Goal: Task Accomplishment & Management: Manage account settings

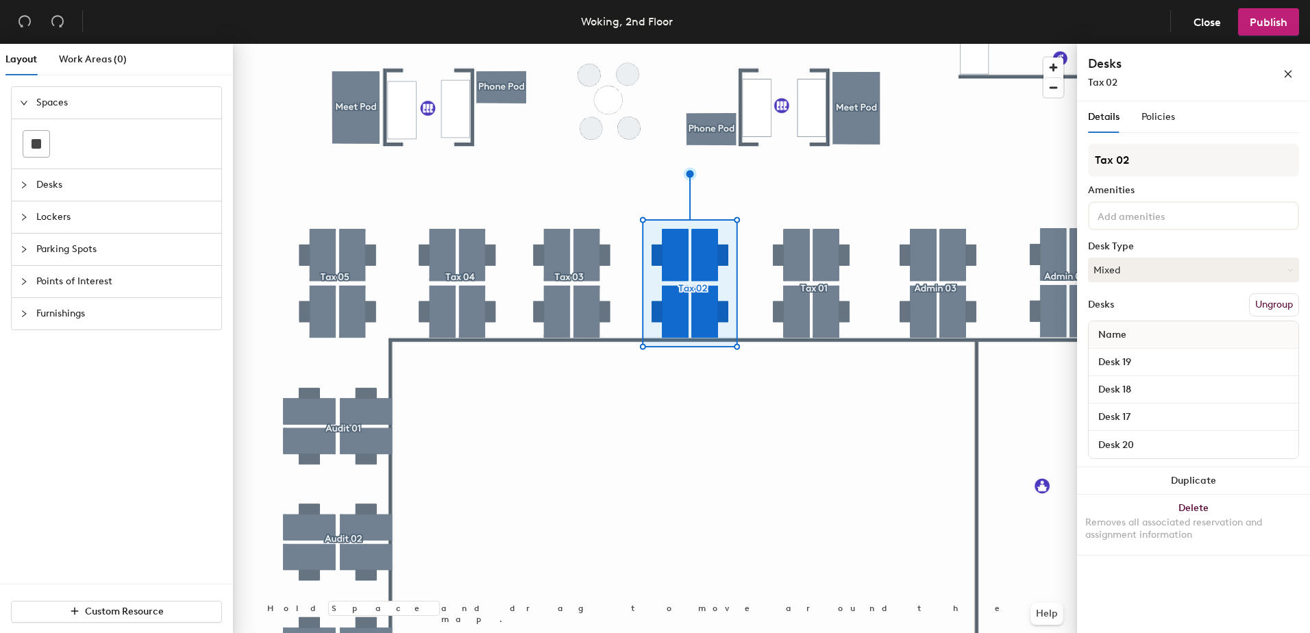
click at [1268, 310] on button "Ungroup" at bounding box center [1274, 304] width 50 height 23
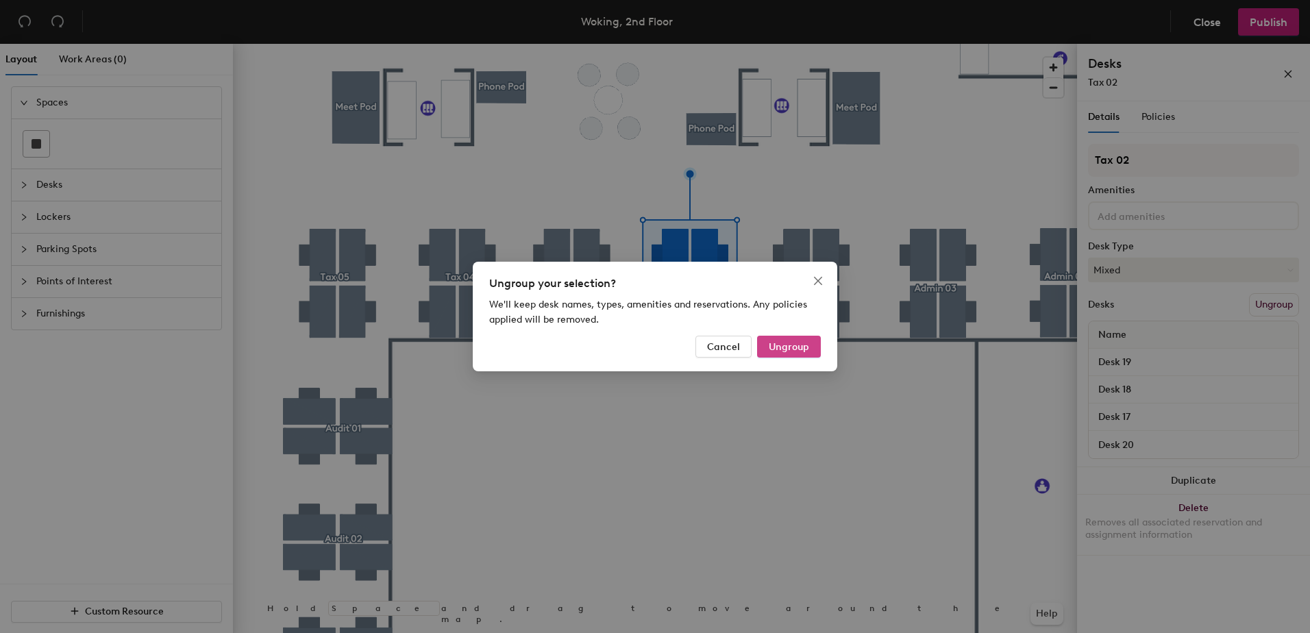
click at [789, 345] on span "Ungroup" at bounding box center [789, 347] width 40 height 12
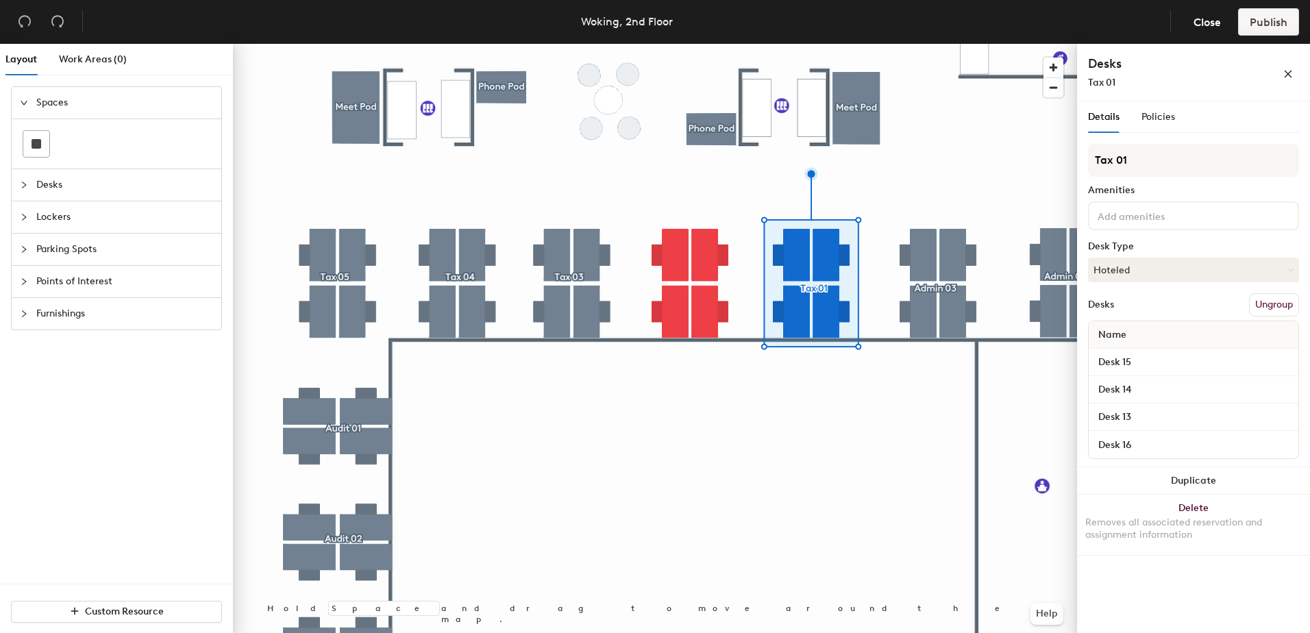
click at [1276, 308] on button "Ungroup" at bounding box center [1274, 304] width 50 height 23
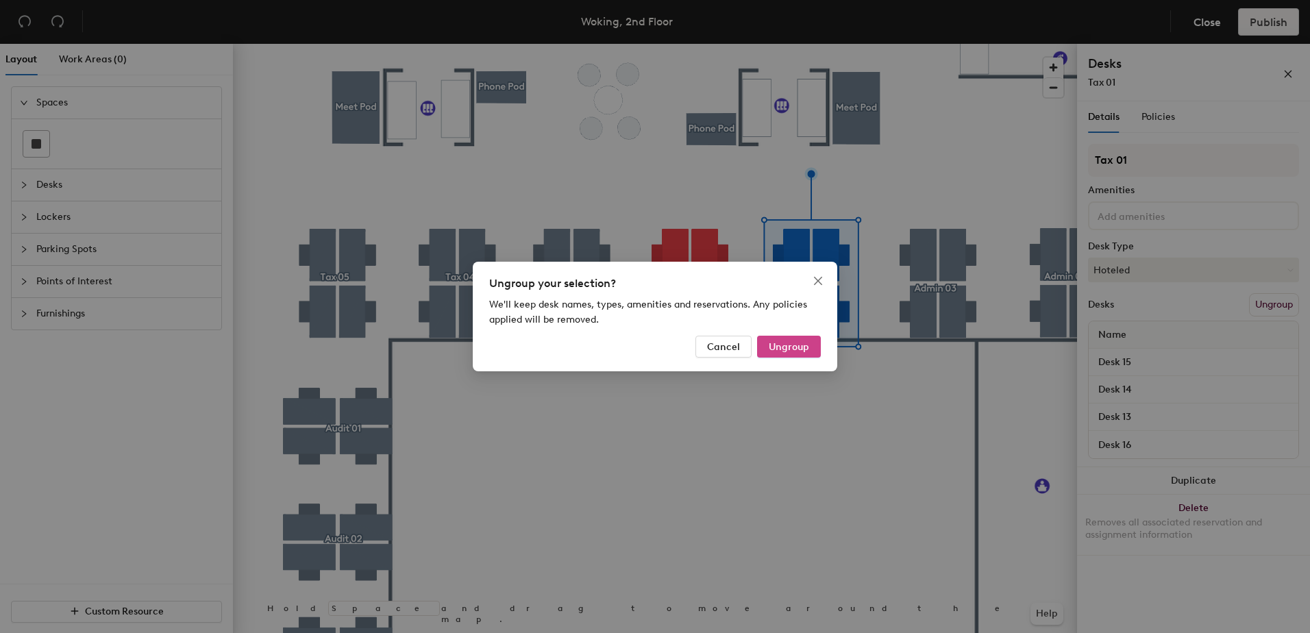
click at [797, 351] on span "Ungroup" at bounding box center [789, 347] width 40 height 12
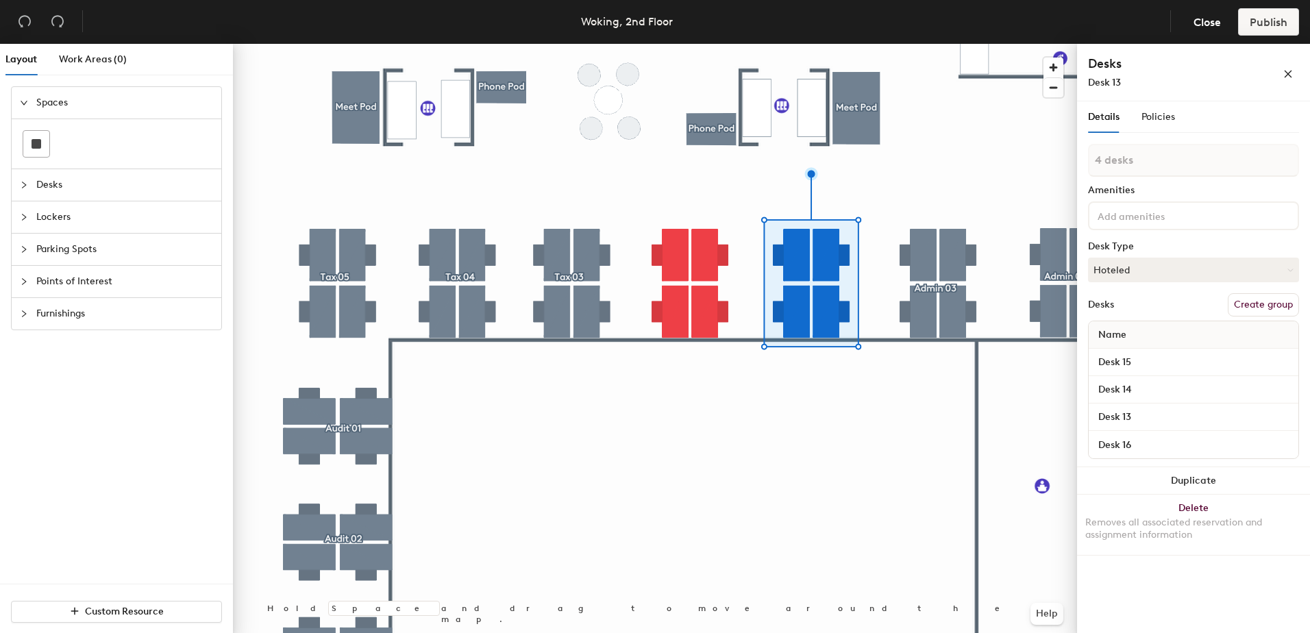
click at [872, 44] on div at bounding box center [655, 44] width 844 height 0
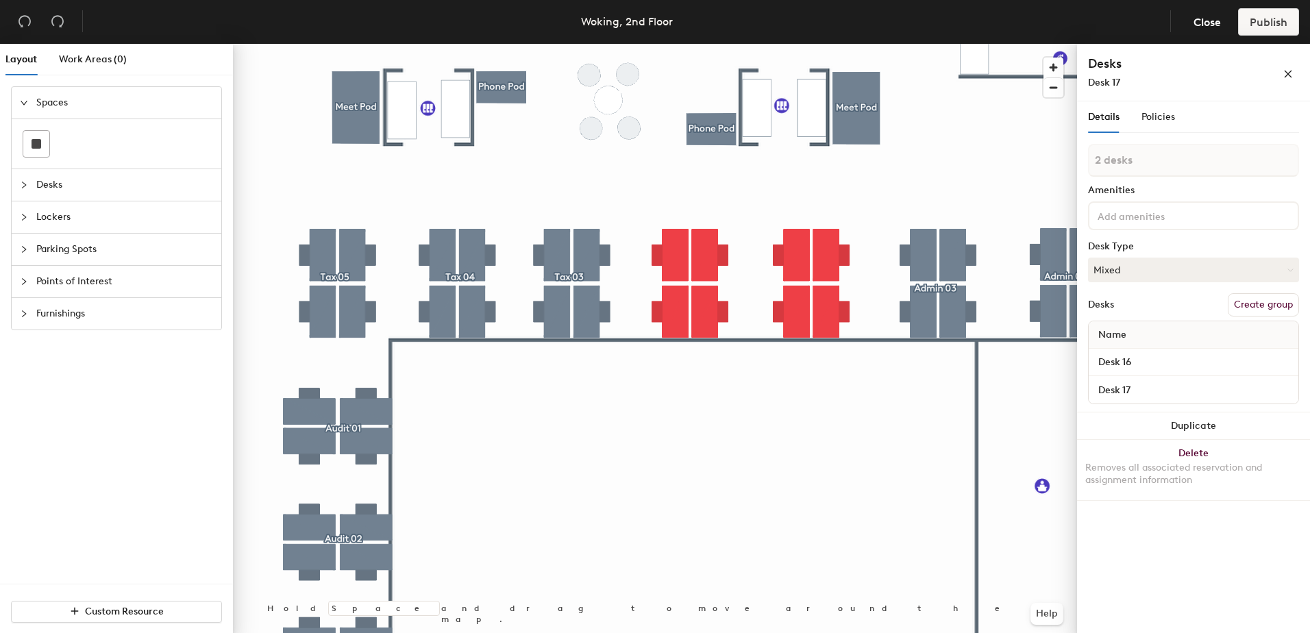
click at [728, 44] on div at bounding box center [655, 44] width 844 height 0
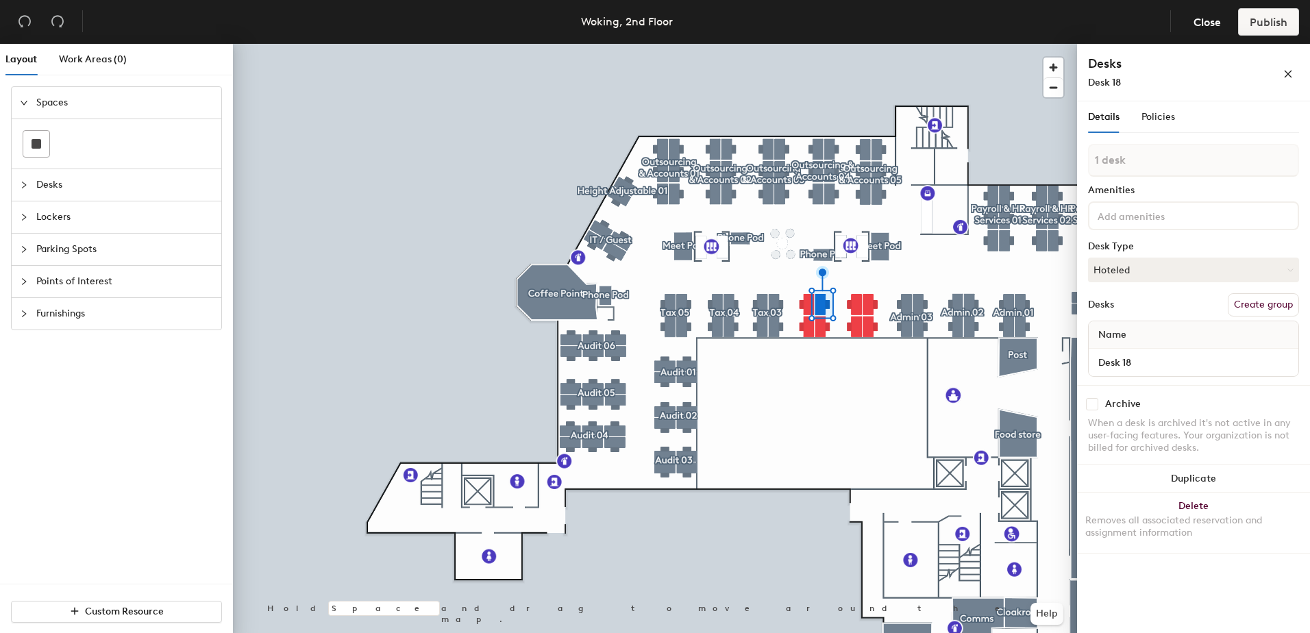
click at [818, 44] on div at bounding box center [655, 44] width 844 height 0
click at [869, 44] on div at bounding box center [655, 44] width 844 height 0
click at [856, 44] on div at bounding box center [655, 44] width 844 height 0
click at [852, 44] on div at bounding box center [655, 44] width 844 height 0
click at [869, 44] on div at bounding box center [655, 44] width 844 height 0
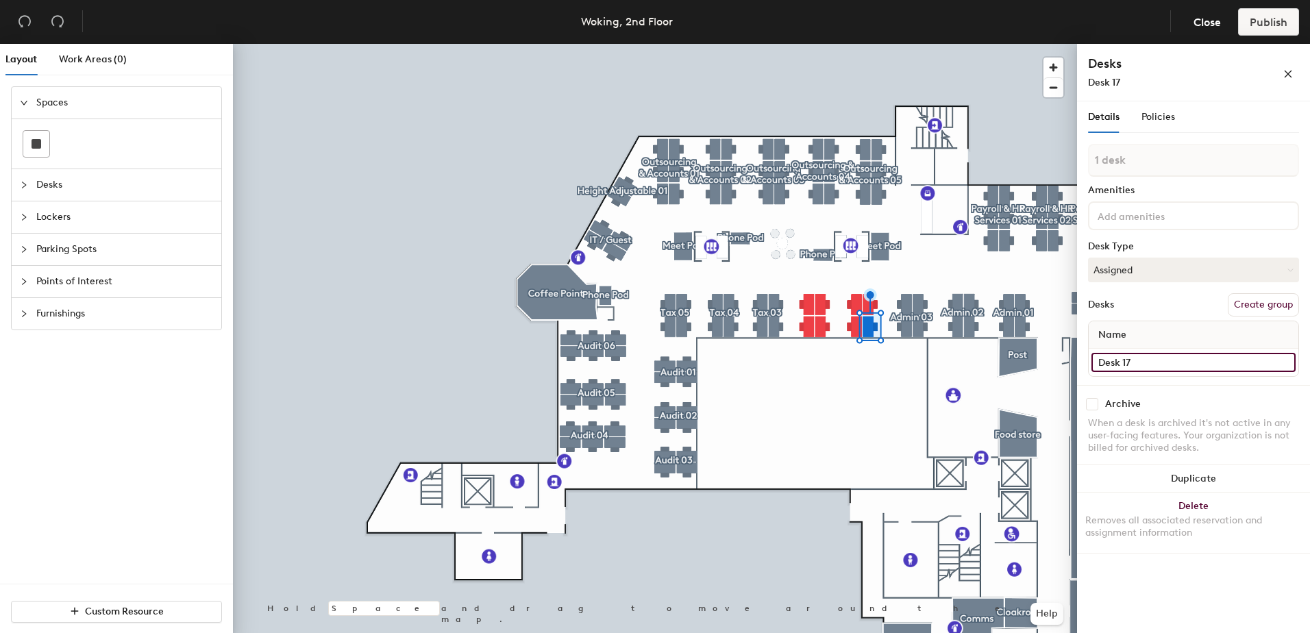
click at [1148, 357] on input "Desk 17" at bounding box center [1193, 362] width 204 height 19
type input "Desk 13"
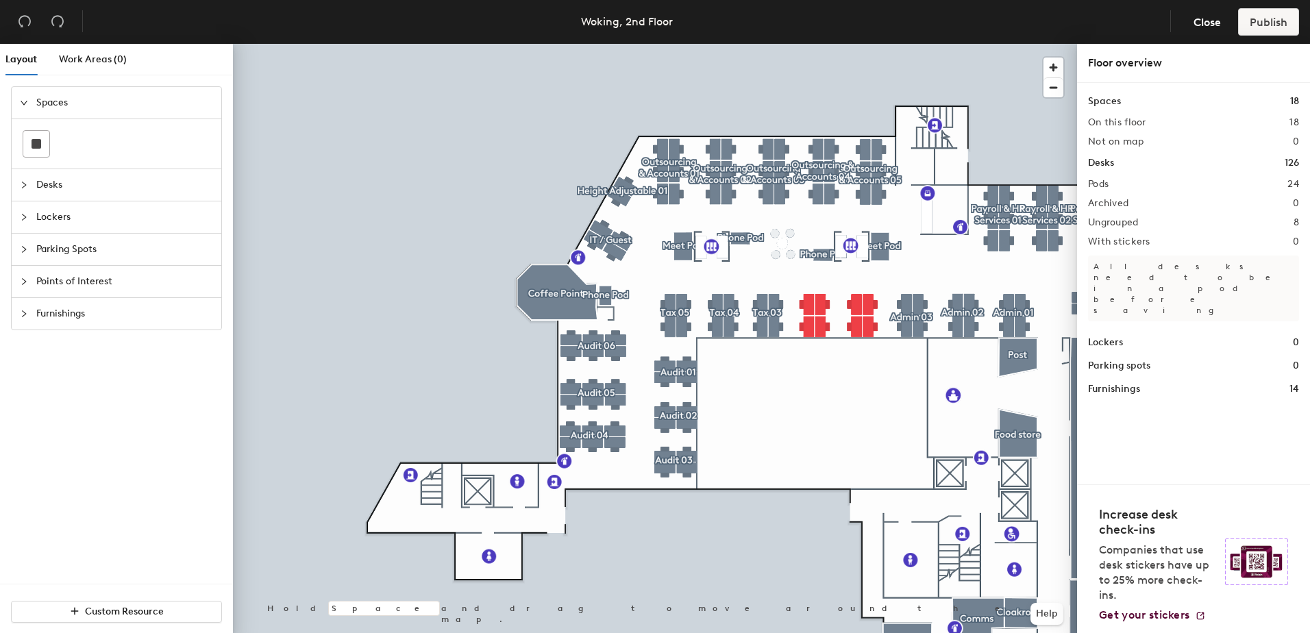
click at [824, 44] on div at bounding box center [655, 44] width 844 height 0
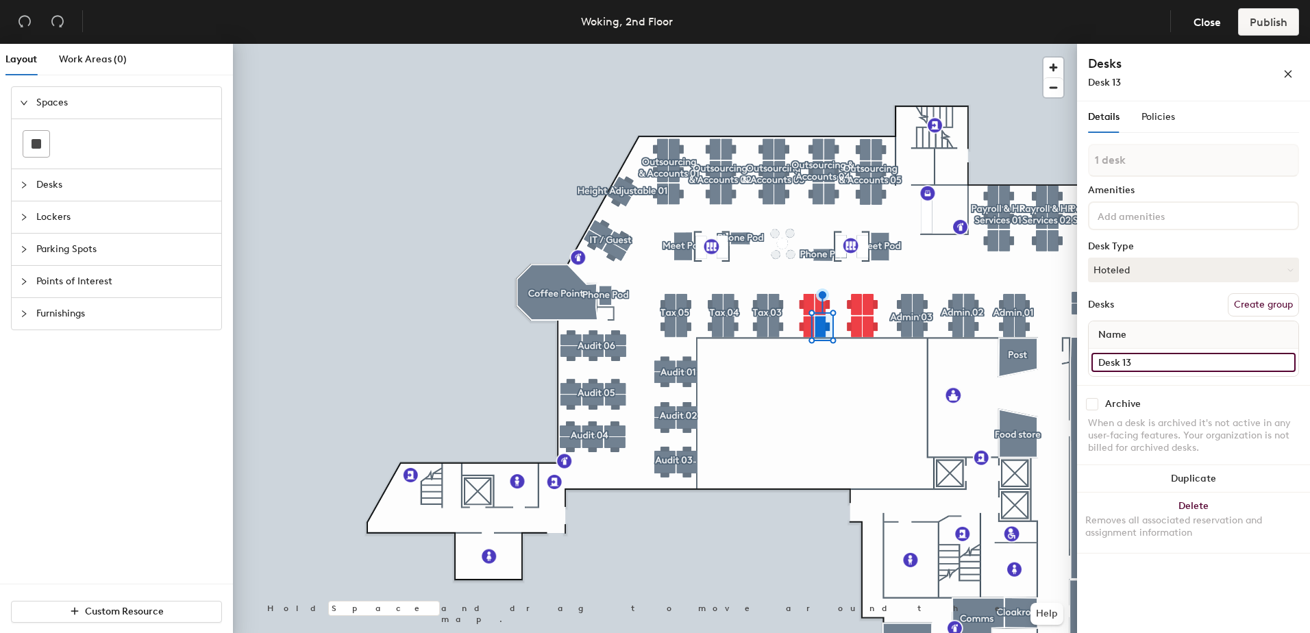
click at [1149, 363] on input "Desk 13" at bounding box center [1193, 362] width 204 height 19
click at [1148, 361] on input "Desk 13" at bounding box center [1193, 362] width 204 height 19
type input "Desk 17"
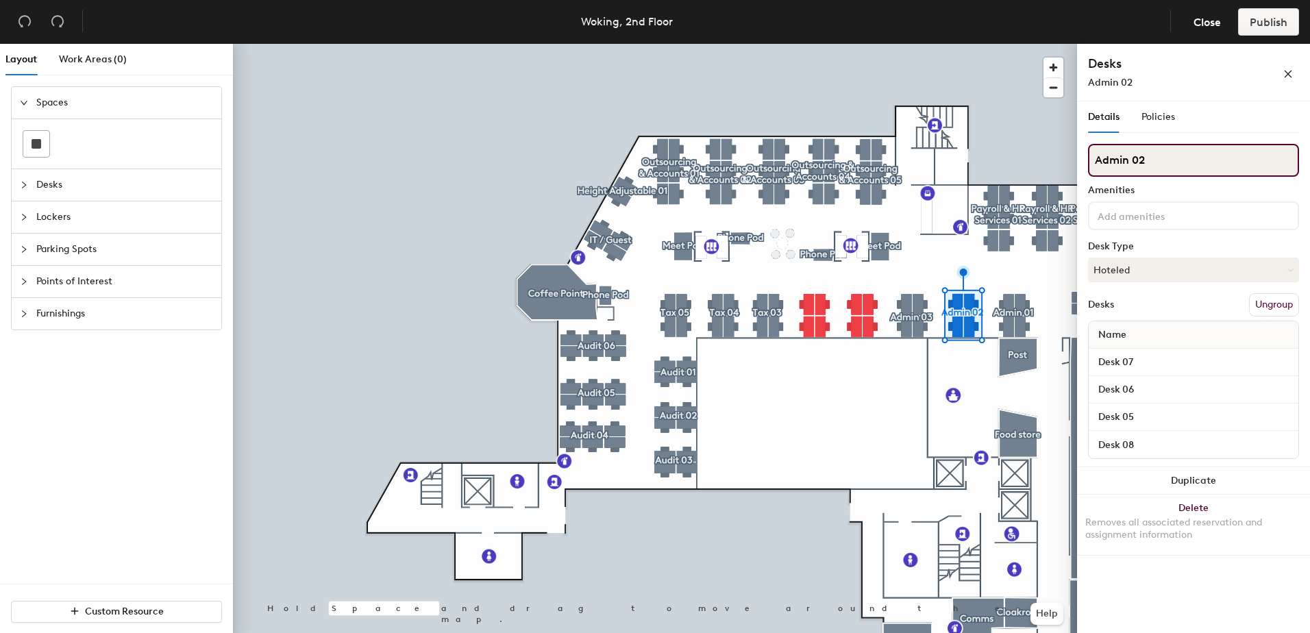
click at [1149, 157] on input "Admin 02" at bounding box center [1193, 160] width 211 height 33
click at [1122, 160] on input "Admin 02" at bounding box center [1193, 160] width 211 height 33
type input "Tax 01"
click at [1162, 162] on input "Admin 03" at bounding box center [1193, 160] width 211 height 33
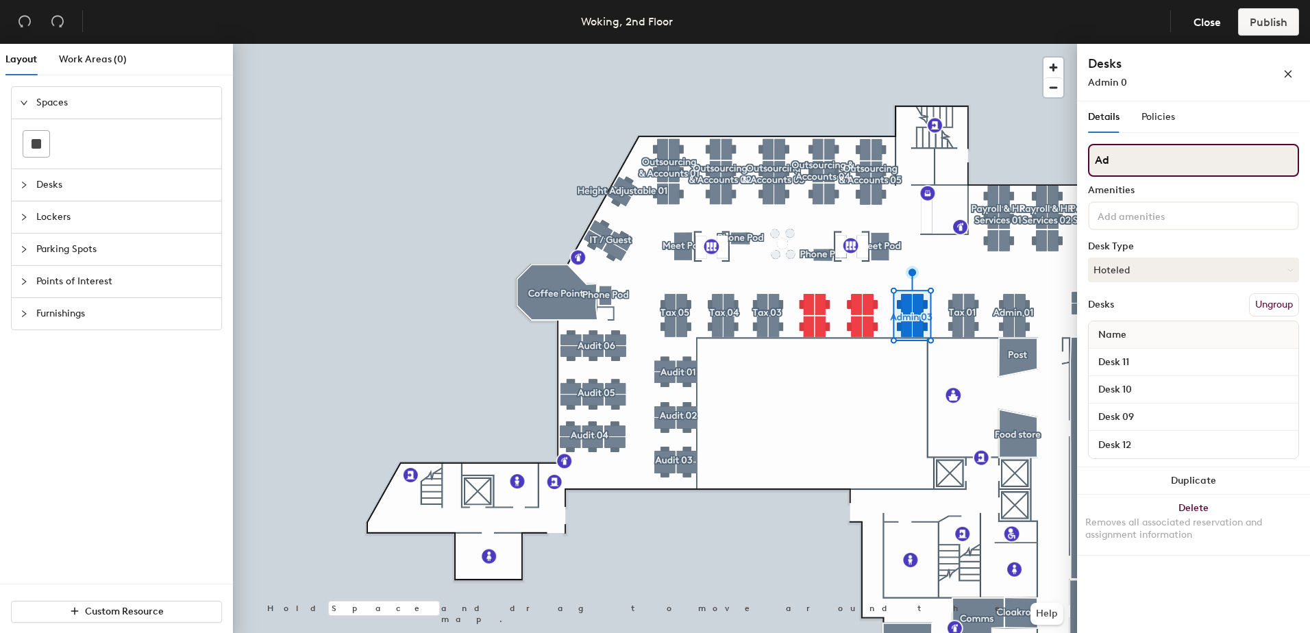
type input "A"
type input "Tax 02"
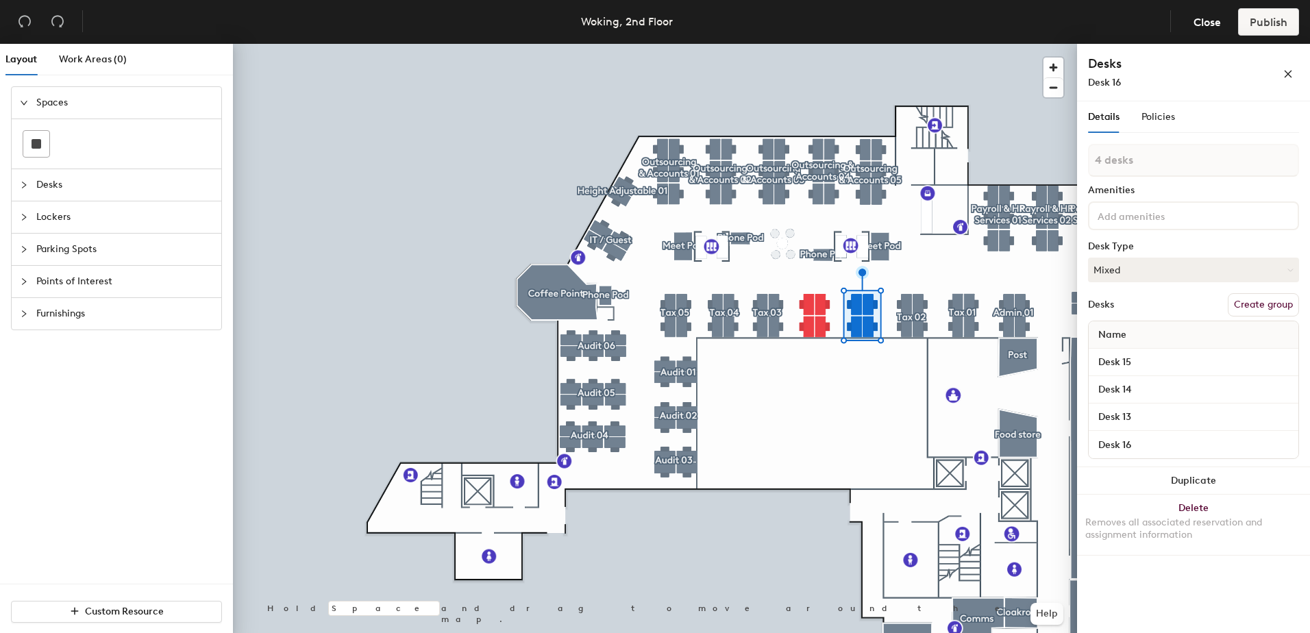
click at [1260, 301] on button "Create group" at bounding box center [1262, 304] width 71 height 23
click at [951, 181] on div "Layout Work Areas (0) Spaces Desks Lockers Parking Spots Points of Interest Fur…" at bounding box center [655, 341] width 1310 height 595
type input "Tax 03"
click at [1255, 301] on button "Create group" at bounding box center [1262, 304] width 71 height 23
click at [1033, 179] on div "Layout Work Areas (0) Spaces Desks Lockers Parking Spots Points of Interest Fur…" at bounding box center [655, 341] width 1310 height 595
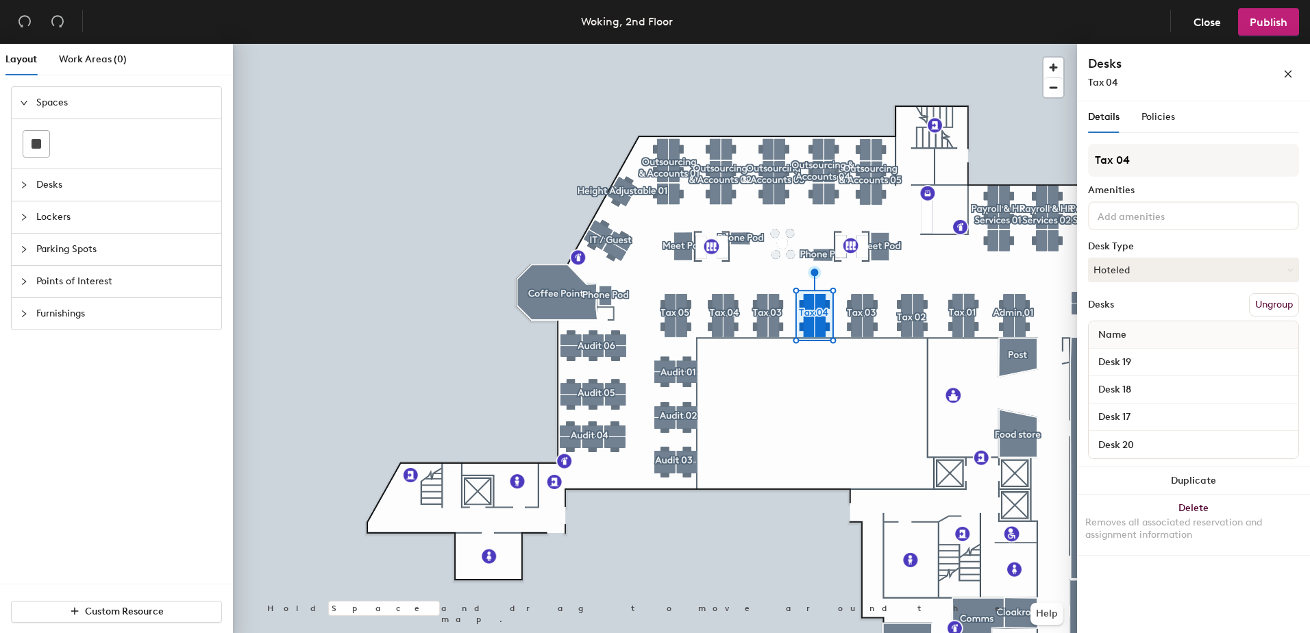
type input "Tax 04"
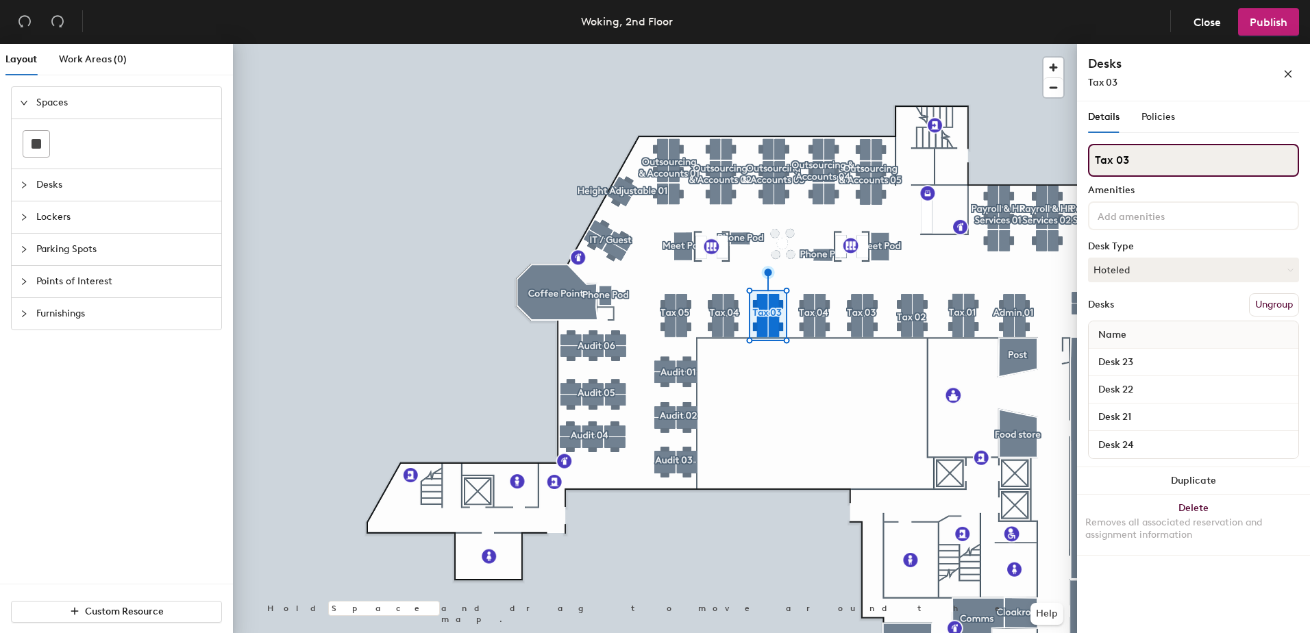
click at [1180, 162] on input "Tax 03" at bounding box center [1193, 160] width 211 height 33
type input "Tax 05"
click at [727, 44] on div at bounding box center [655, 44] width 844 height 0
click at [1188, 171] on input "Tax 04" at bounding box center [1193, 160] width 211 height 33
type input "Tax 06"
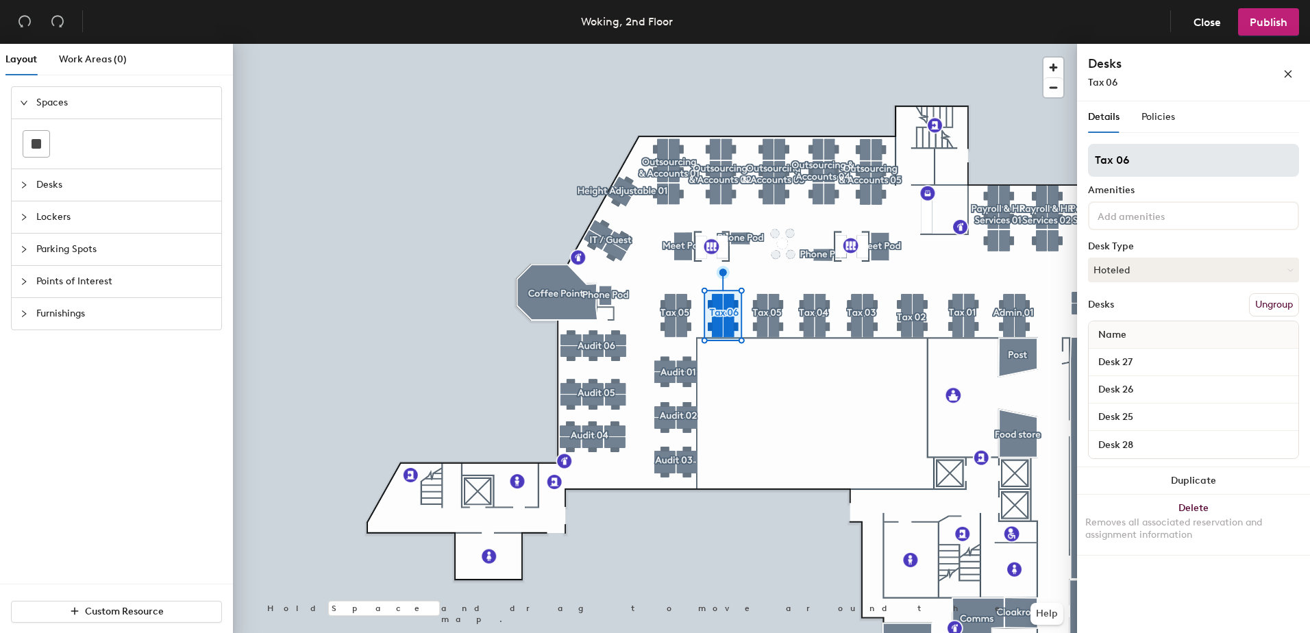
click at [669, 44] on div at bounding box center [655, 44] width 844 height 0
click at [1149, 159] on input "Tax 05" at bounding box center [1193, 160] width 211 height 33
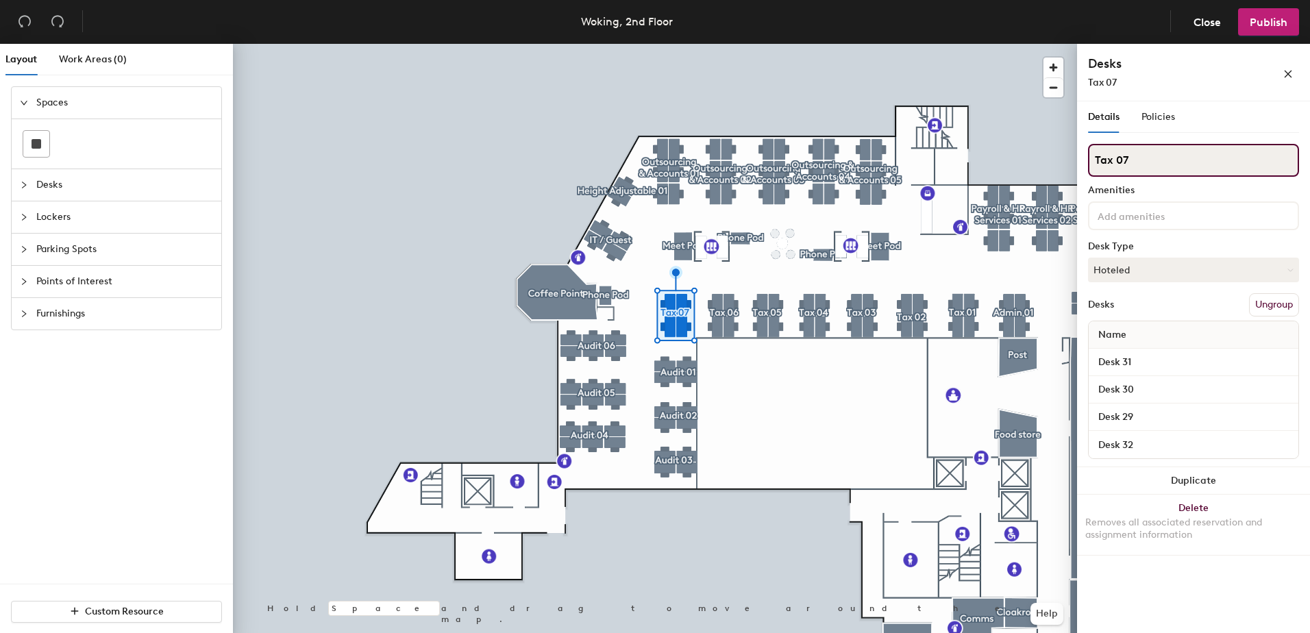
type input "Tax 07"
click at [747, 44] on div at bounding box center [655, 44] width 844 height 0
click at [971, 166] on div "Layout Work Areas (0) Spaces Desks Lockers Parking Spots Points of Interest Fur…" at bounding box center [655, 341] width 1310 height 595
type input "OBS 01"
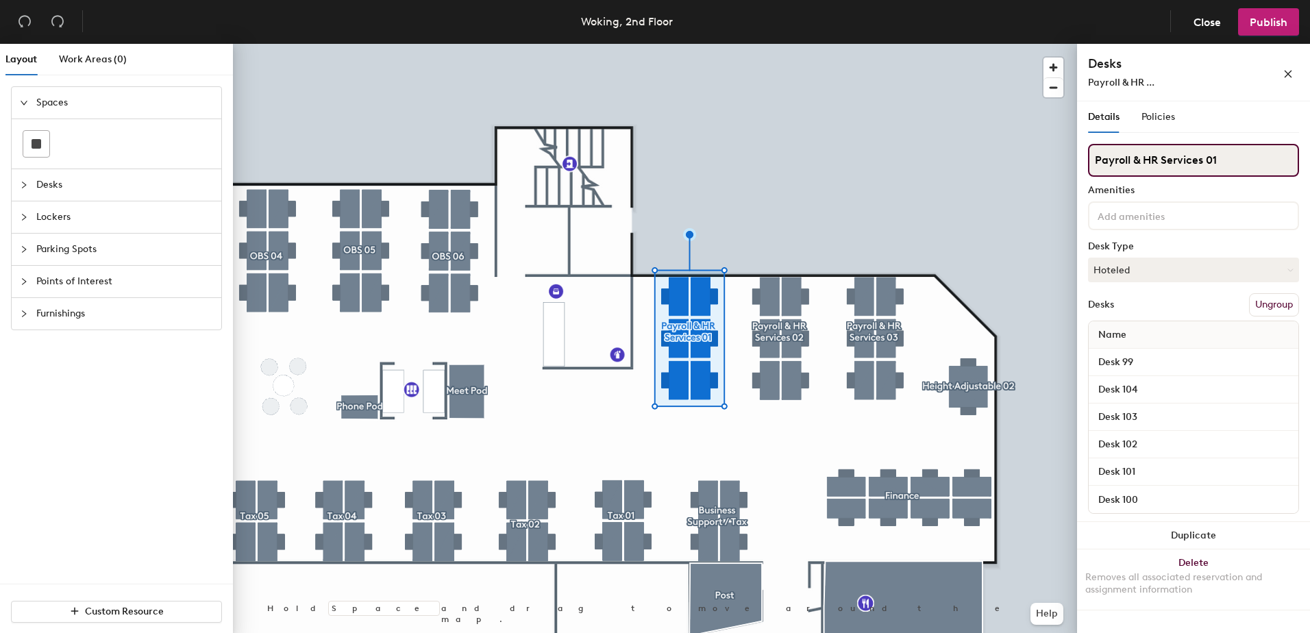
click at [1218, 166] on input "Payroll & HR Services 01" at bounding box center [1193, 160] width 211 height 33
drag, startPoint x: 1230, startPoint y: 161, endPoint x: 1082, endPoint y: 161, distance: 148.0
click at [1082, 161] on div "Details Policies Payroll & HR Services 01 Amenities Desk Type Hoteled Desks Ung…" at bounding box center [1193, 369] width 233 height 537
click at [1014, 151] on div "Layout Work Areas (0) Spaces Desks Lockers Parking Spots Points of Interest Fur…" at bounding box center [655, 341] width 1310 height 595
type input "Guest"
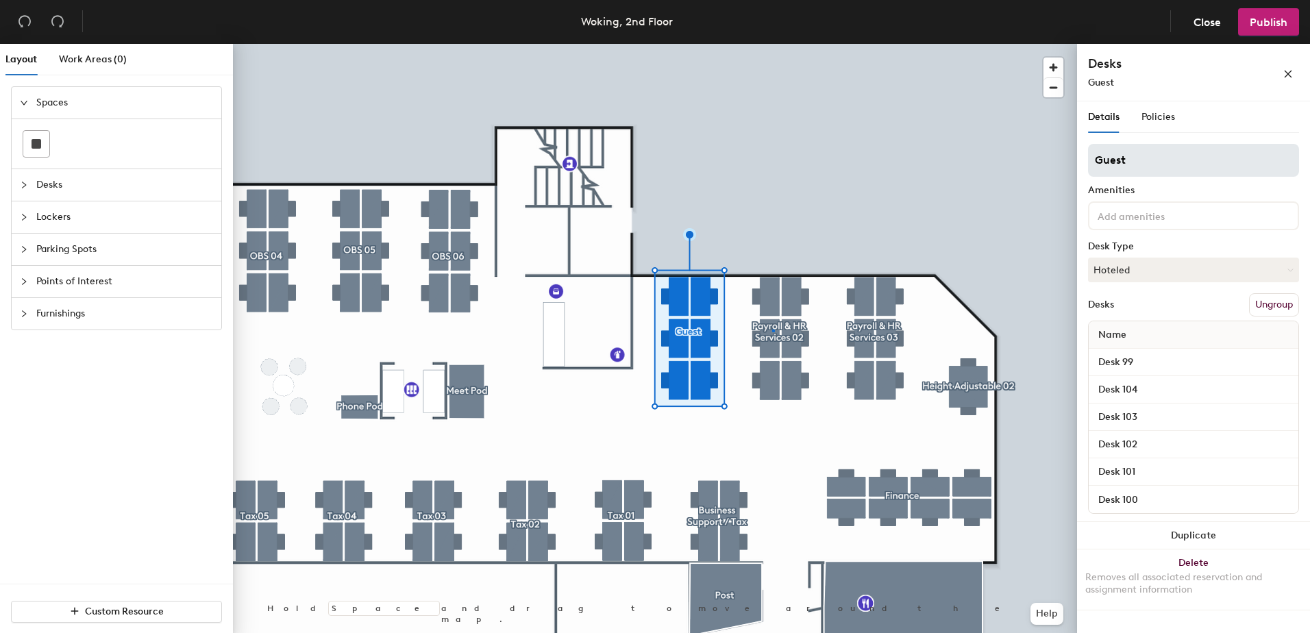
drag, startPoint x: 1159, startPoint y: 165, endPoint x: 1101, endPoint y: 165, distance: 57.5
click at [773, 44] on div at bounding box center [655, 44] width 844 height 0
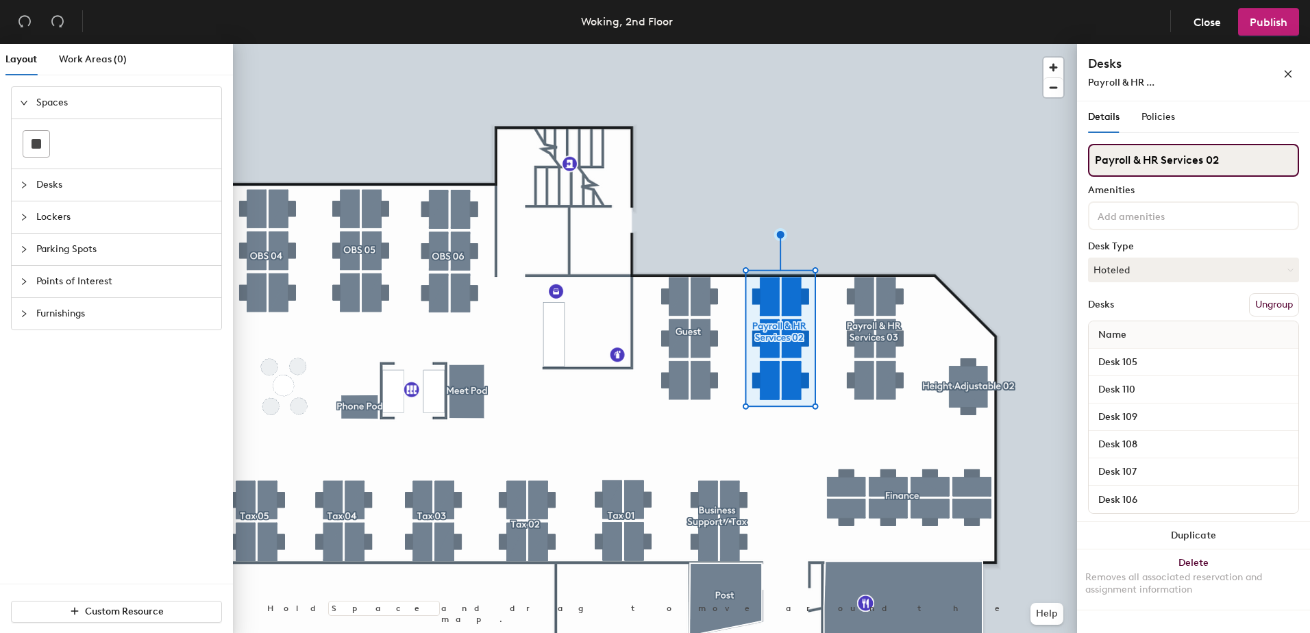
click at [1132, 162] on input "Payroll & HR Services 02" at bounding box center [1193, 160] width 211 height 33
click at [883, 126] on div "Layout Work Areas (0) Spaces Desks Lockers Parking Spots Points of Interest Fur…" at bounding box center [655, 341] width 1310 height 595
type input "Guest"
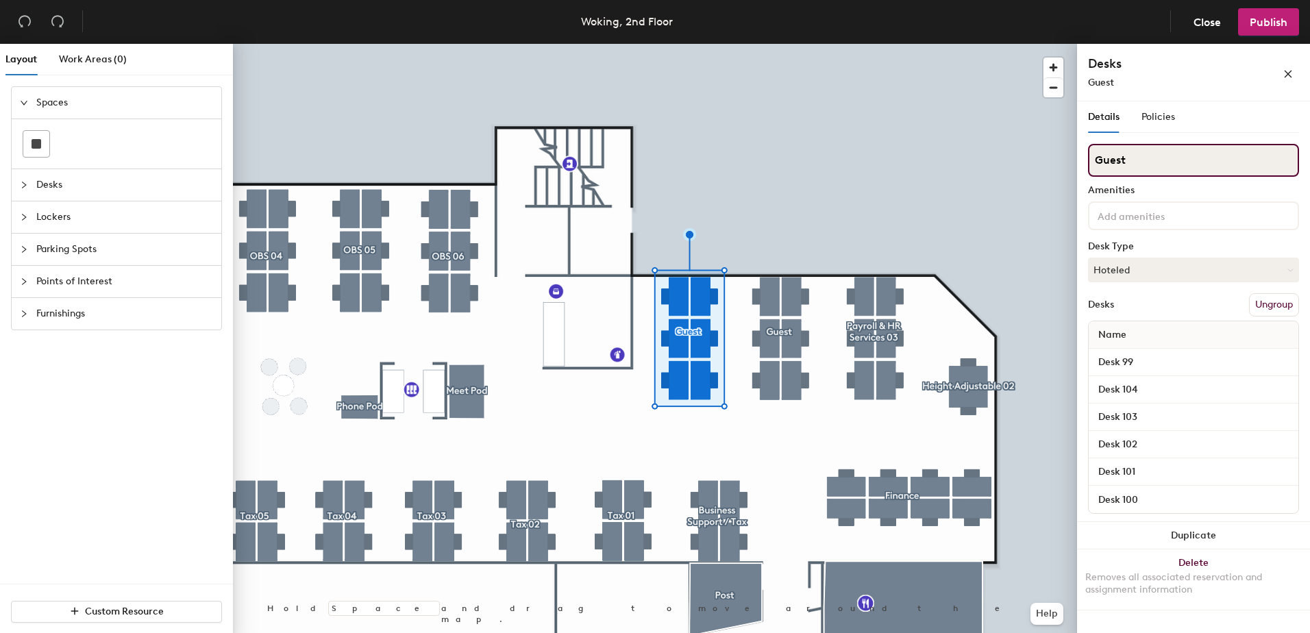
click at [1145, 166] on input "Guest" at bounding box center [1193, 160] width 211 height 33
type input "Guest 01"
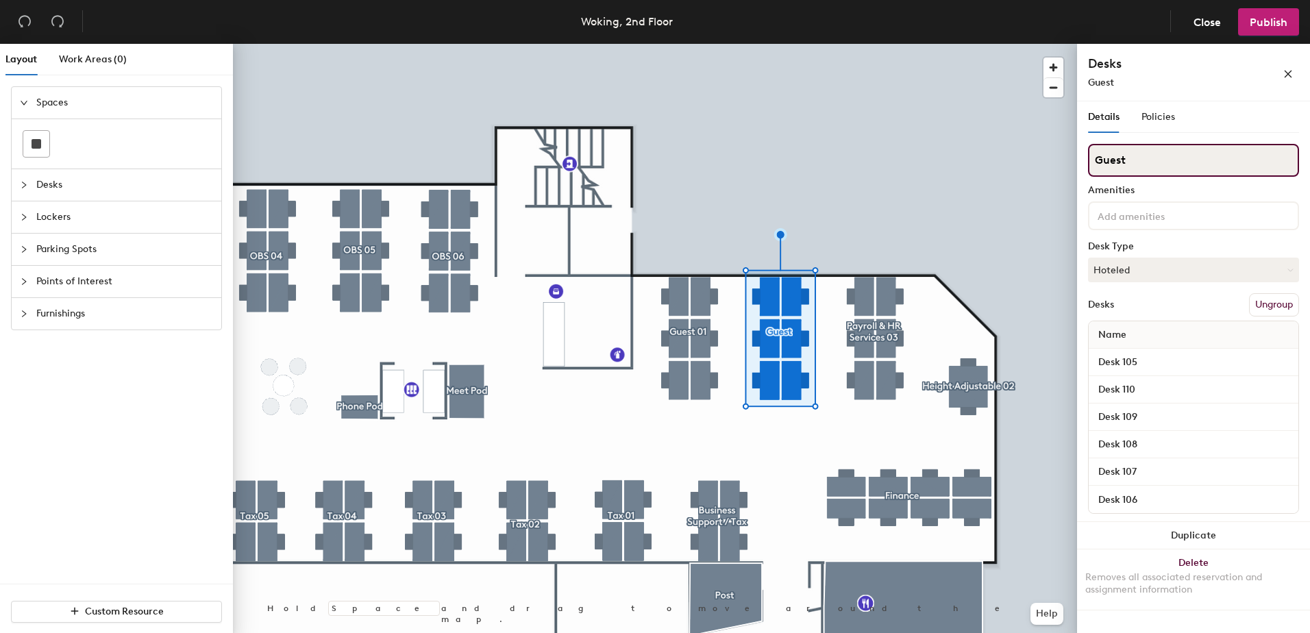
click at [1179, 151] on input "Guest" at bounding box center [1193, 160] width 211 height 33
type input "Guest 02"
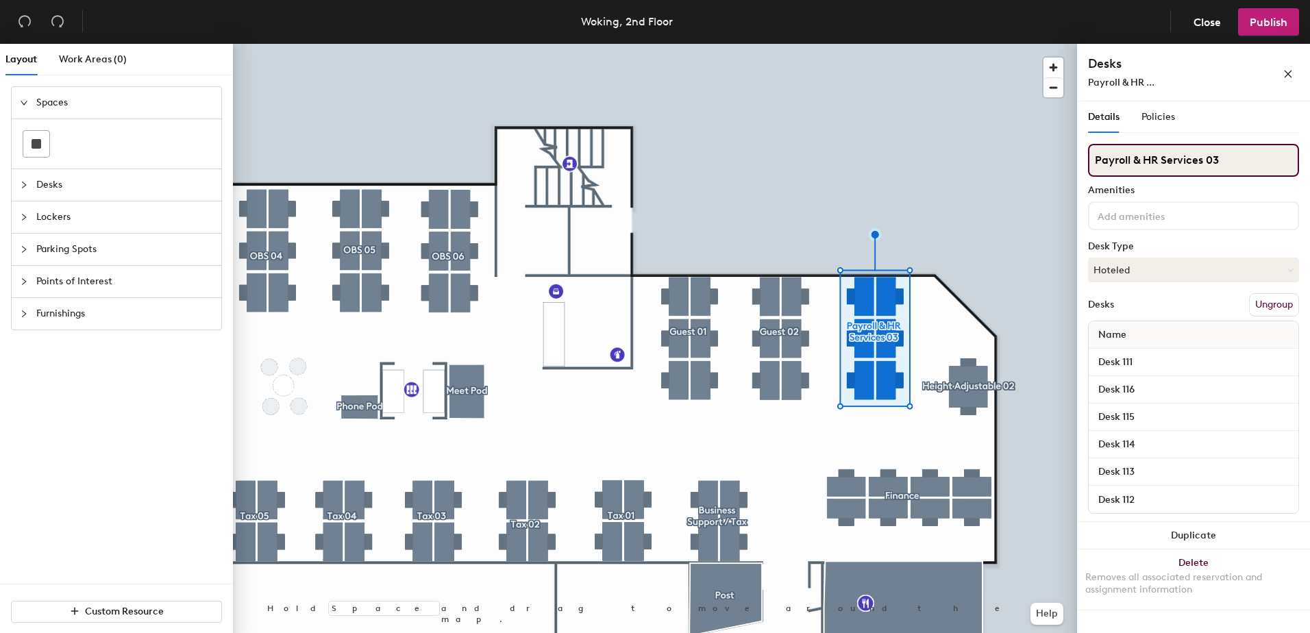
click at [956, 155] on div "Layout Work Areas (0) Spaces Desks Lockers Parking Spots Points of Interest Fur…" at bounding box center [655, 341] width 1310 height 595
click at [1094, 157] on input "Guest 03" at bounding box center [1193, 160] width 211 height 33
click at [1106, 157] on input "Guest 03" at bounding box center [1193, 160] width 211 height 33
type input "Collab 03"
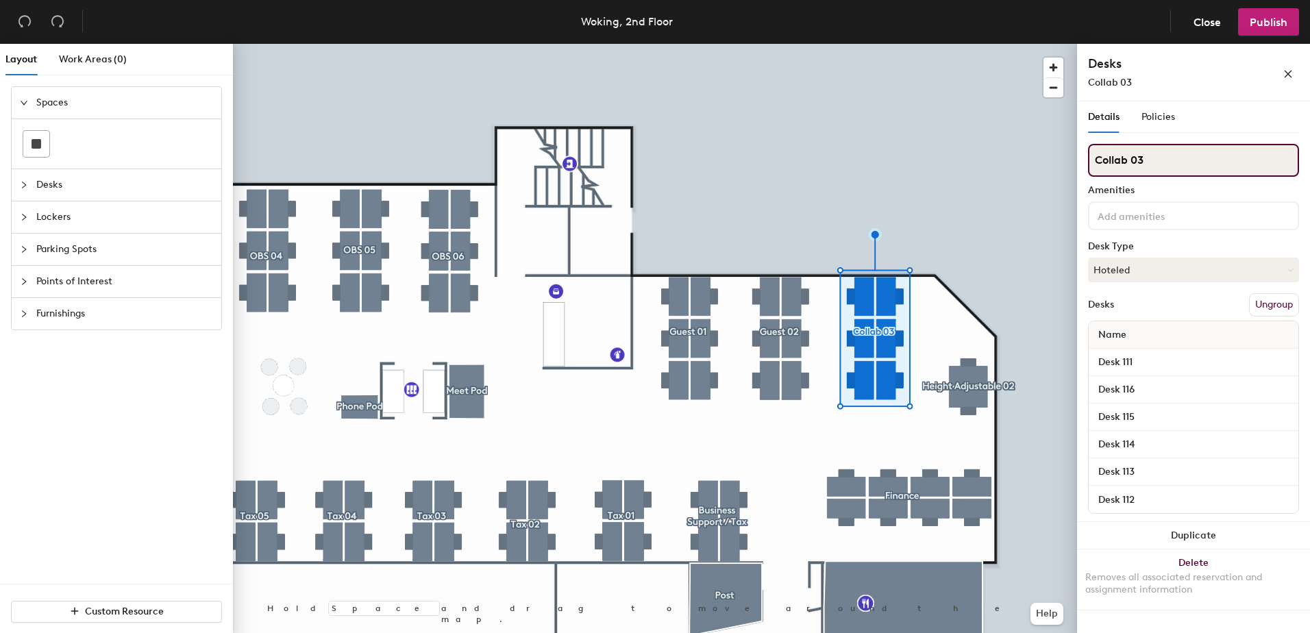
click at [960, 166] on div "Layout Work Areas (0) Spaces Desks Lockers Parking Spots Points of Interest Fur…" at bounding box center [655, 341] width 1310 height 595
drag, startPoint x: 1180, startPoint y: 149, endPoint x: 1083, endPoint y: 164, distance: 98.5
click at [767, 44] on div at bounding box center [655, 44] width 844 height 0
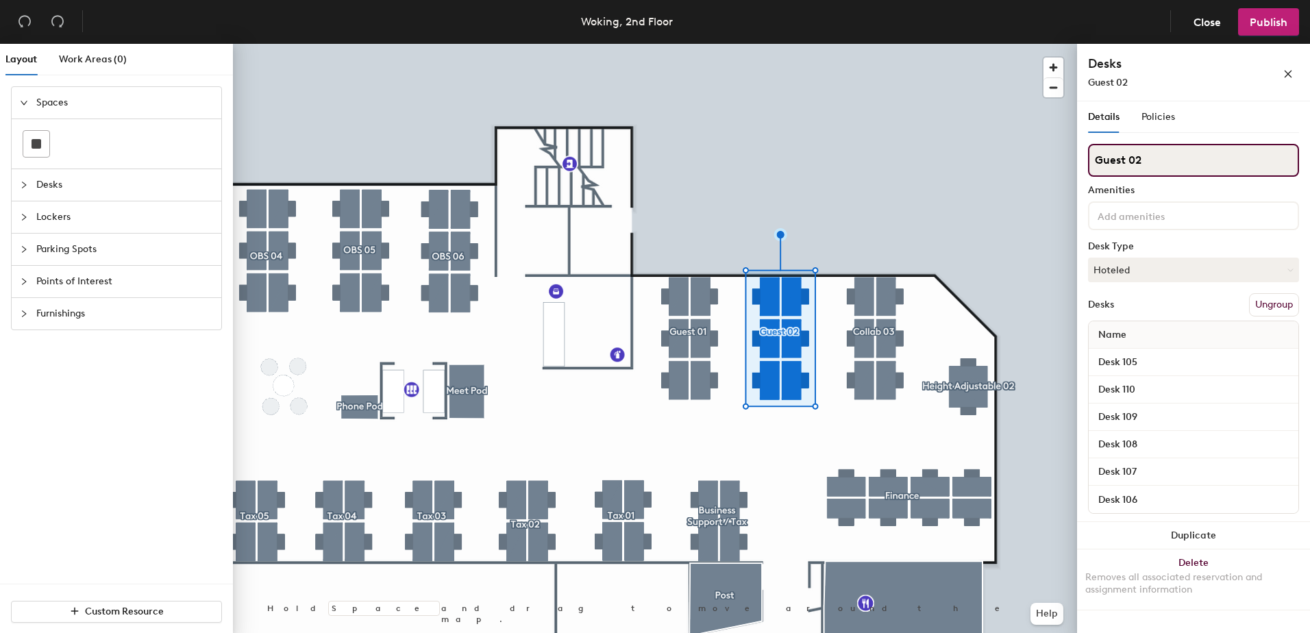
click at [969, 162] on div "Layout Work Areas (0) Spaces Desks Lockers Parking Spots Points of Interest Fur…" at bounding box center [655, 341] width 1310 height 595
paste input "Collab 03"
type input "Collab 02"
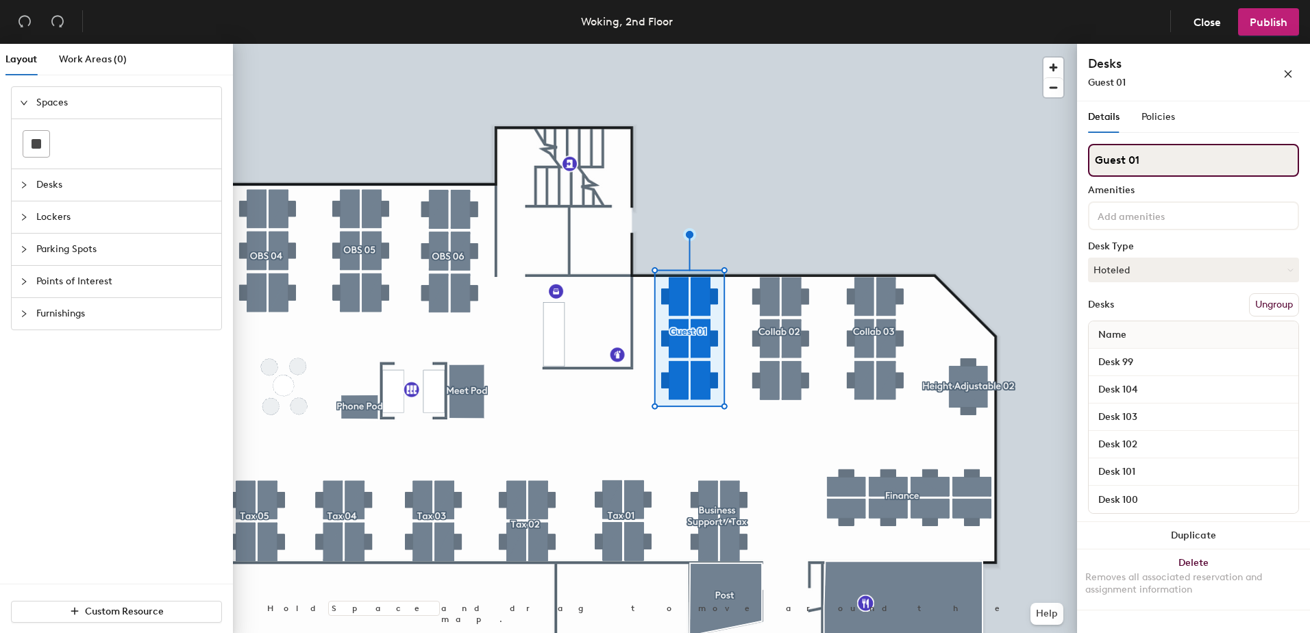
click at [968, 162] on div "Layout Work Areas (0) Spaces Desks Lockers Parking Spots Points of Interest Fur…" at bounding box center [655, 341] width 1310 height 595
paste input "Collab 03"
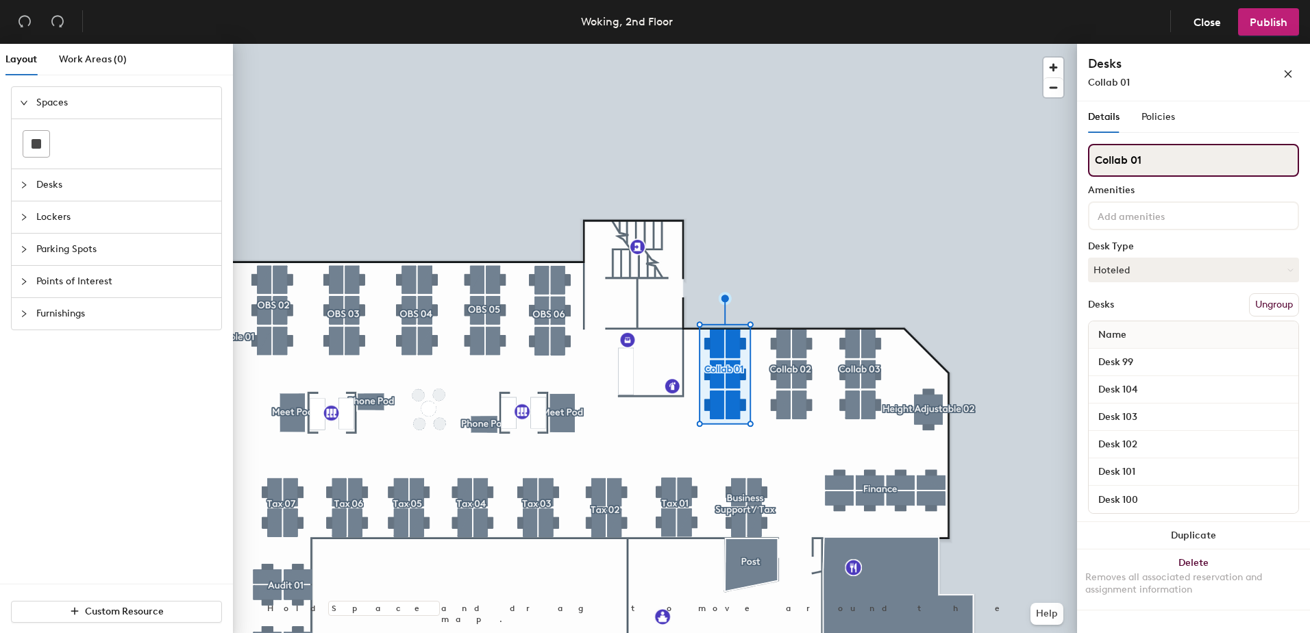
type input "Collab 01"
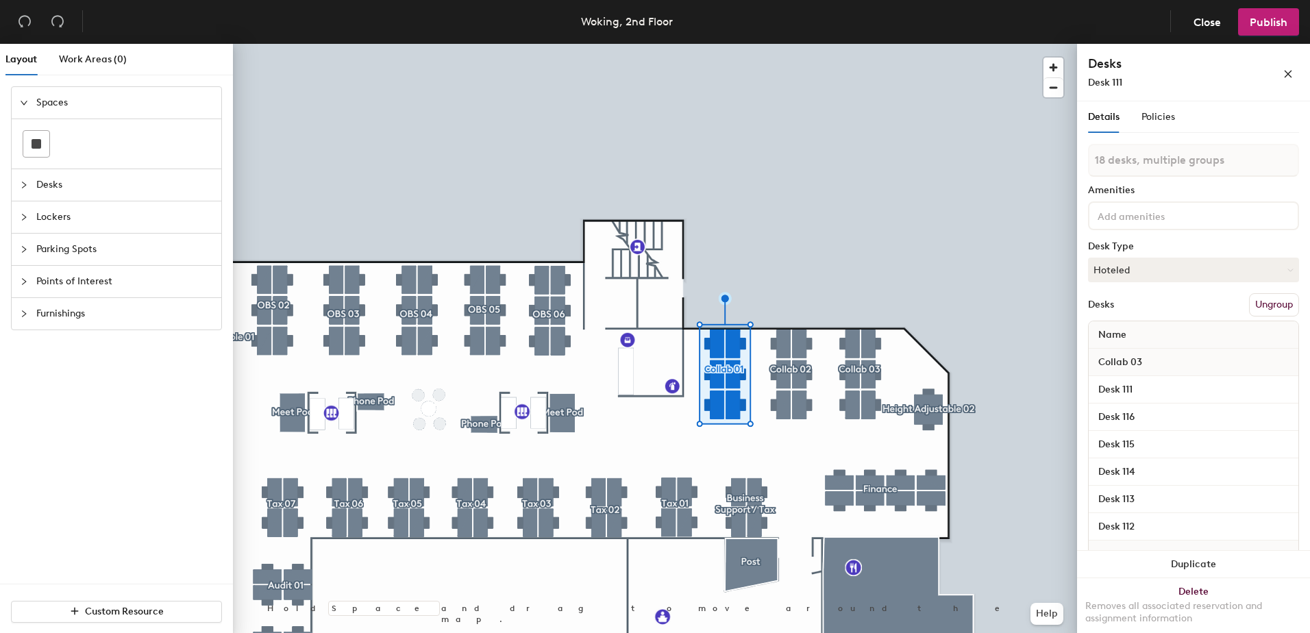
click at [903, 44] on div at bounding box center [655, 44] width 844 height 0
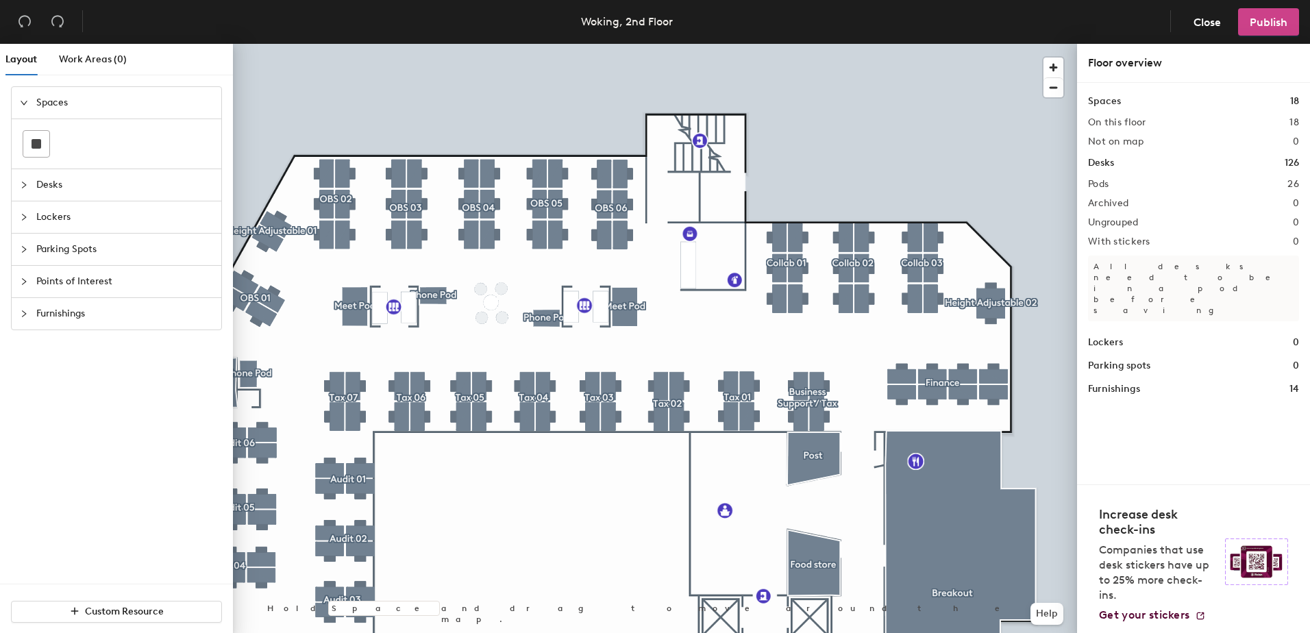
click at [1249, 18] on button "Publish" at bounding box center [1268, 21] width 61 height 27
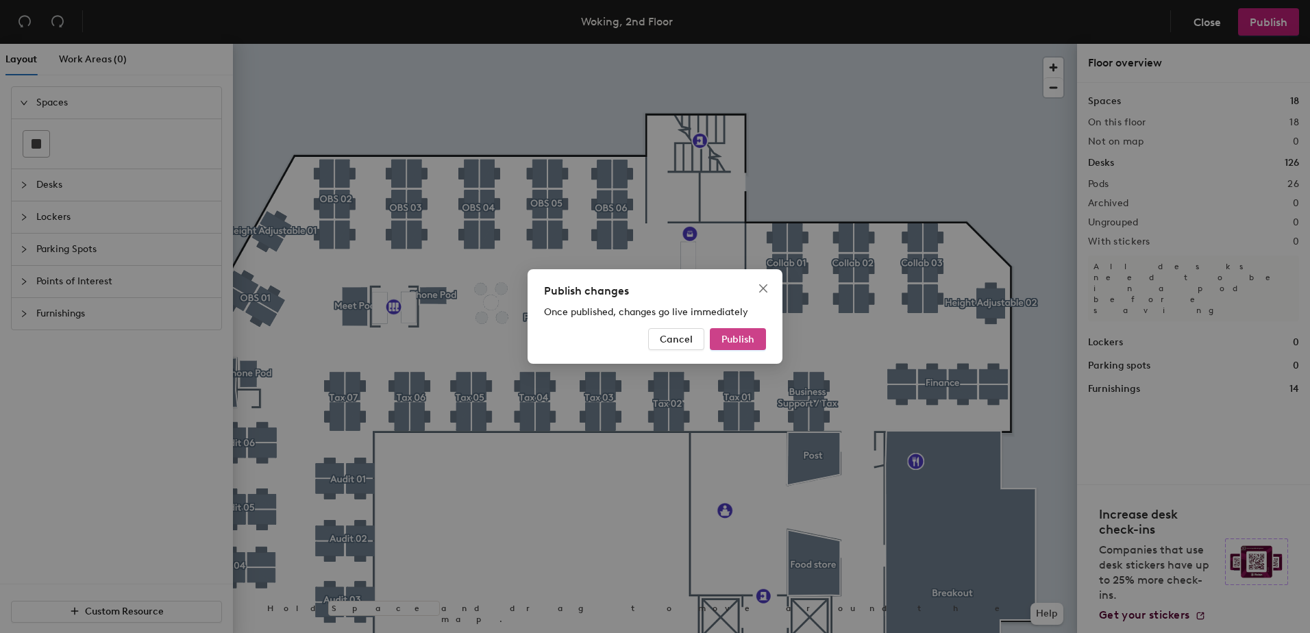
click at [745, 341] on span "Publish" at bounding box center [737, 340] width 33 height 12
